Goal: Task Accomplishment & Management: Complete application form

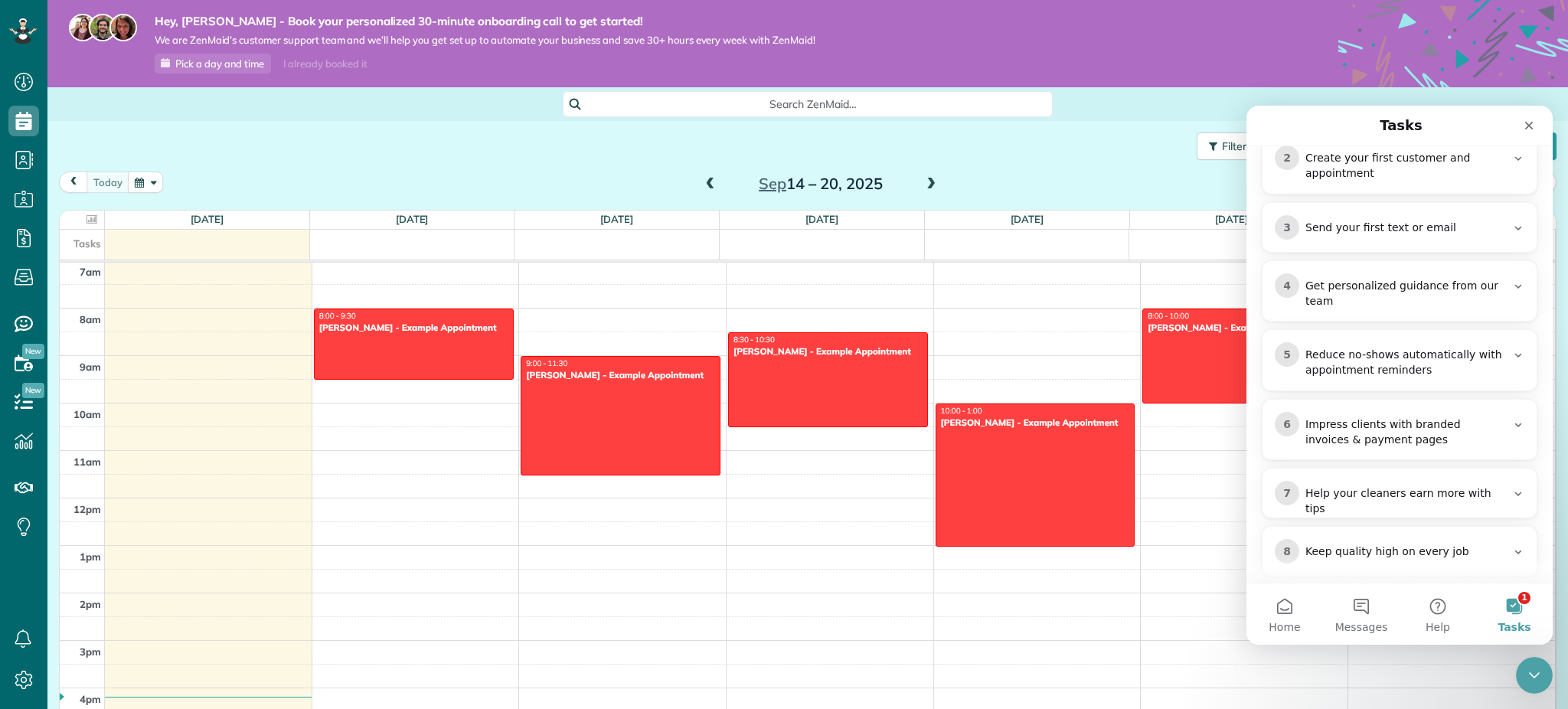
scroll to position [408, 0]
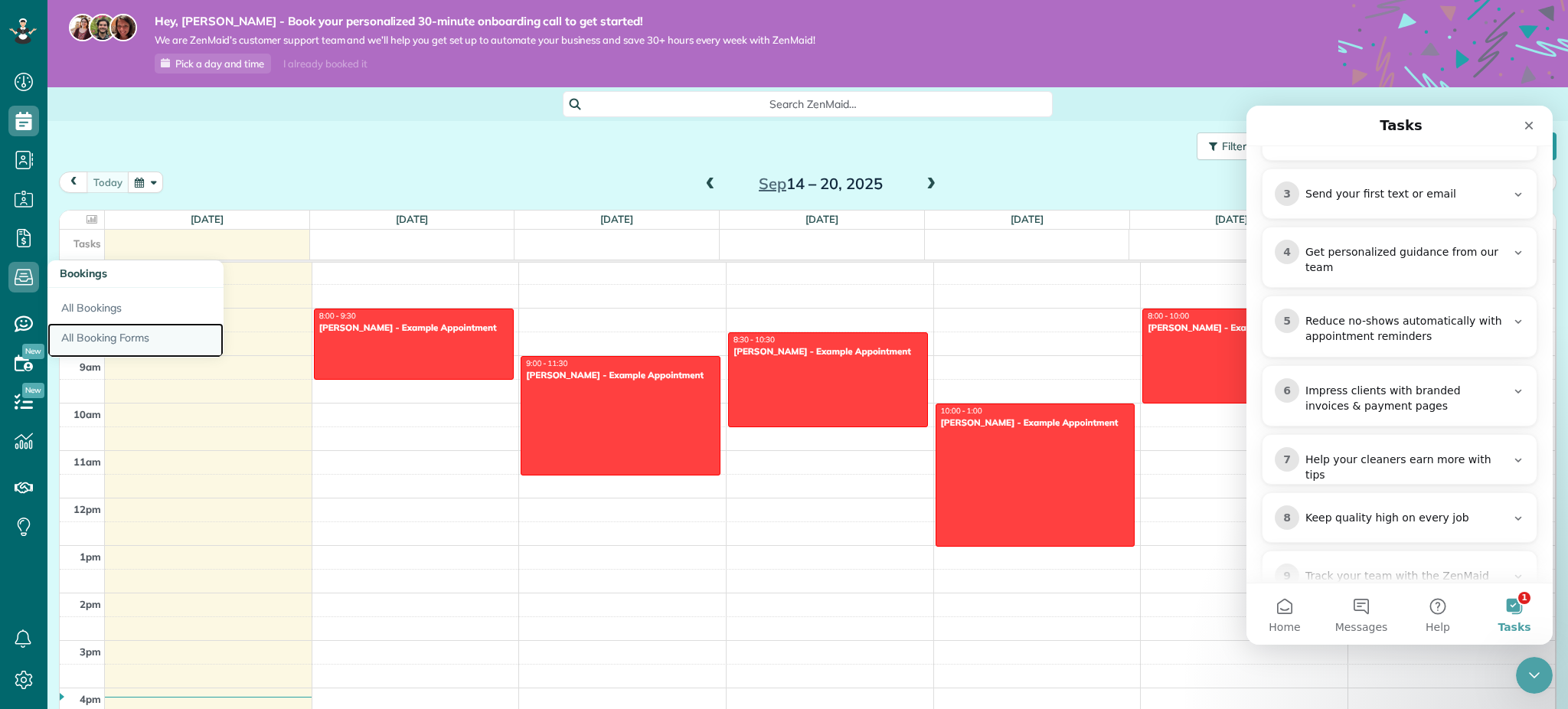
click at [101, 330] on link "All Booking Forms" at bounding box center [135, 341] width 176 height 36
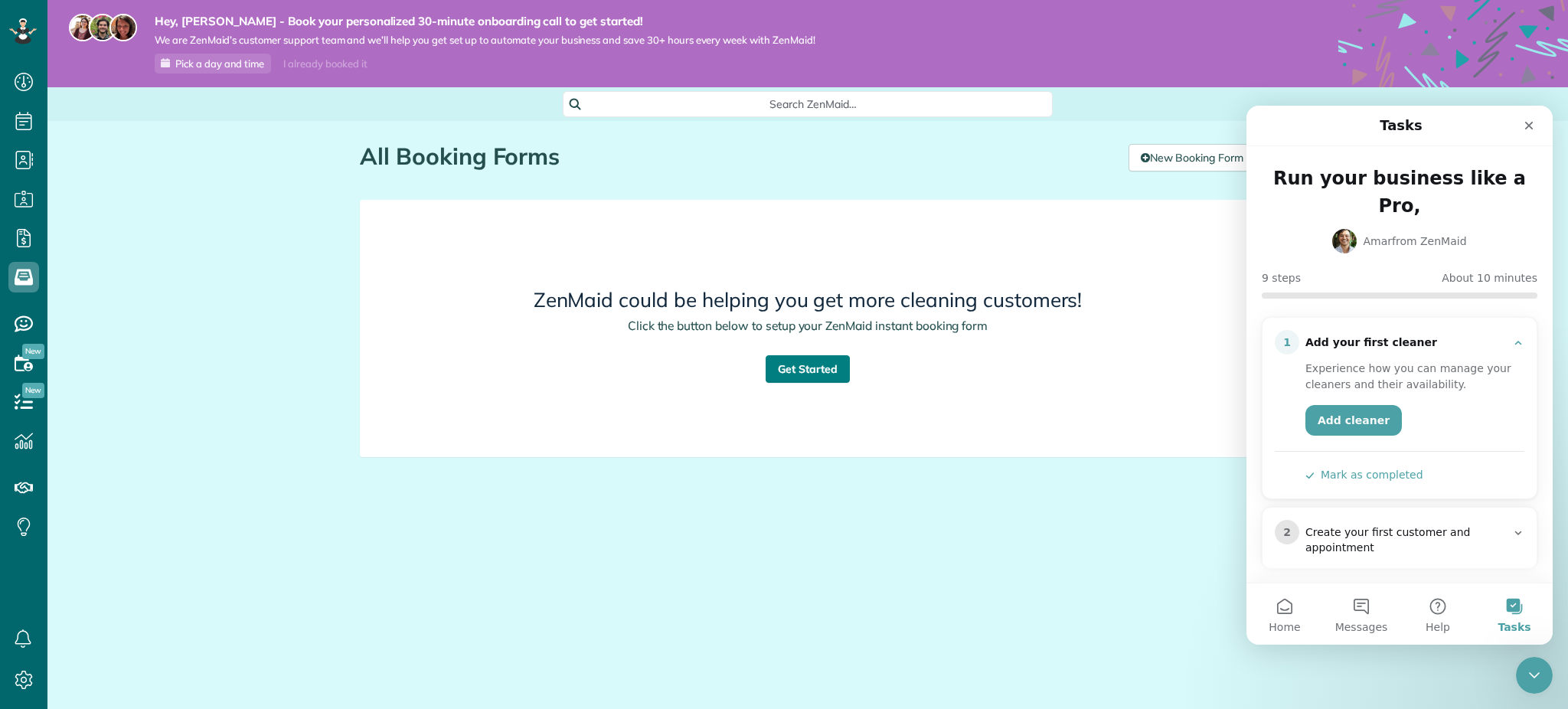
click at [804, 369] on link "Get Started" at bounding box center [808, 368] width 85 height 28
